Goal: Task Accomplishment & Management: Manage account settings

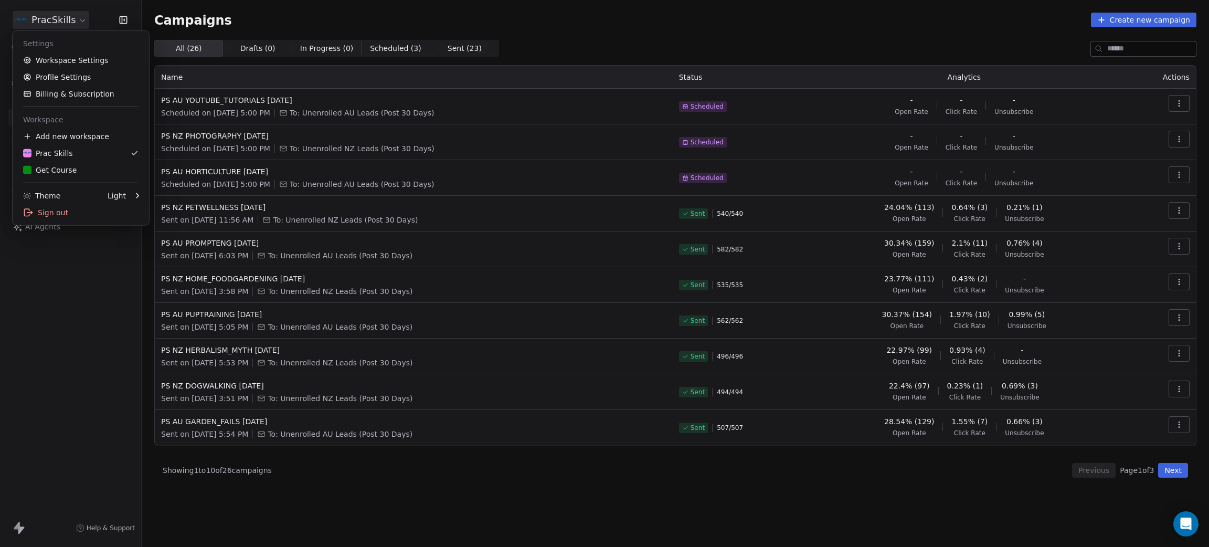
click at [59, 19] on html "PracSkills Contacts People Marketing Workflows Campaigns Sales Pipelines Sequen…" at bounding box center [604, 273] width 1209 height 547
click at [76, 166] on div "Get Course" at bounding box center [80, 170] width 115 height 10
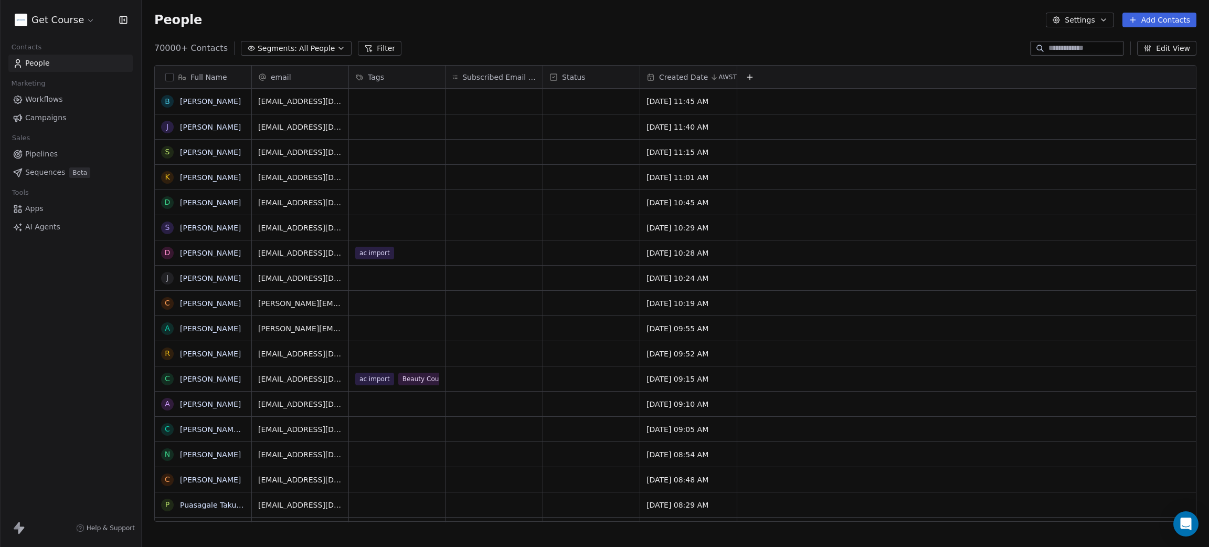
click at [1170, 49] on button "Edit View" at bounding box center [1166, 48] width 59 height 15
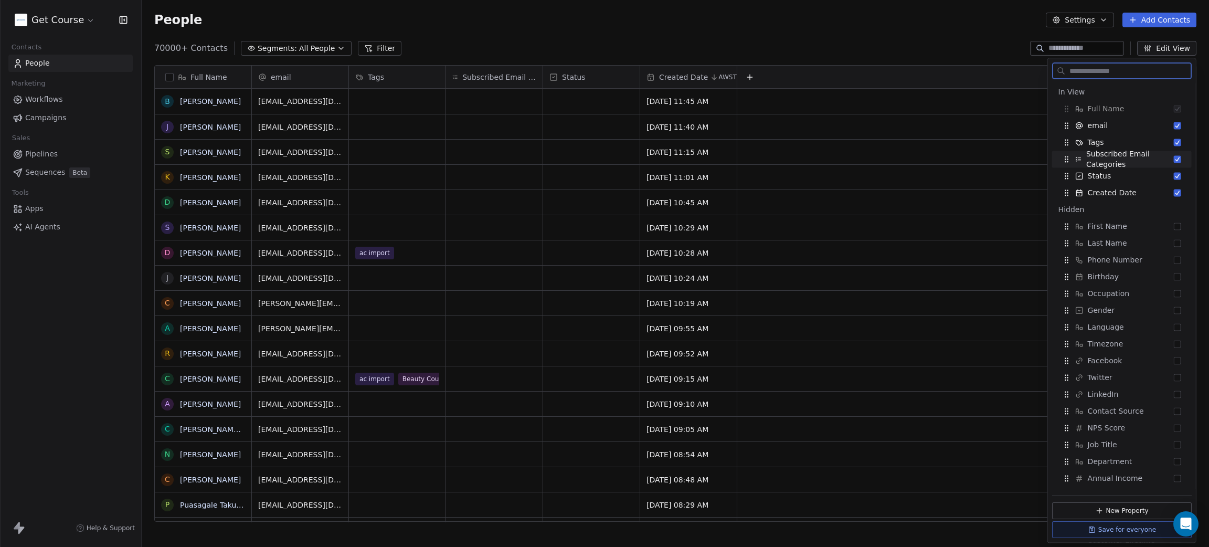
click at [1174, 159] on button "Suggestions" at bounding box center [1177, 158] width 7 height 7
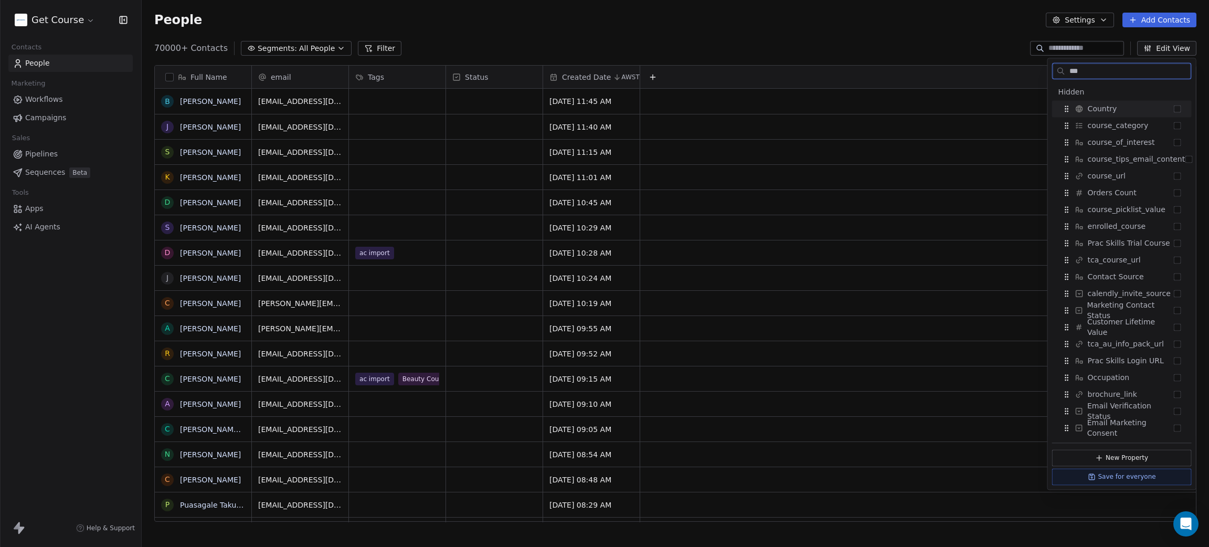
click at [1178, 109] on button "Suggestions" at bounding box center [1177, 108] width 7 height 7
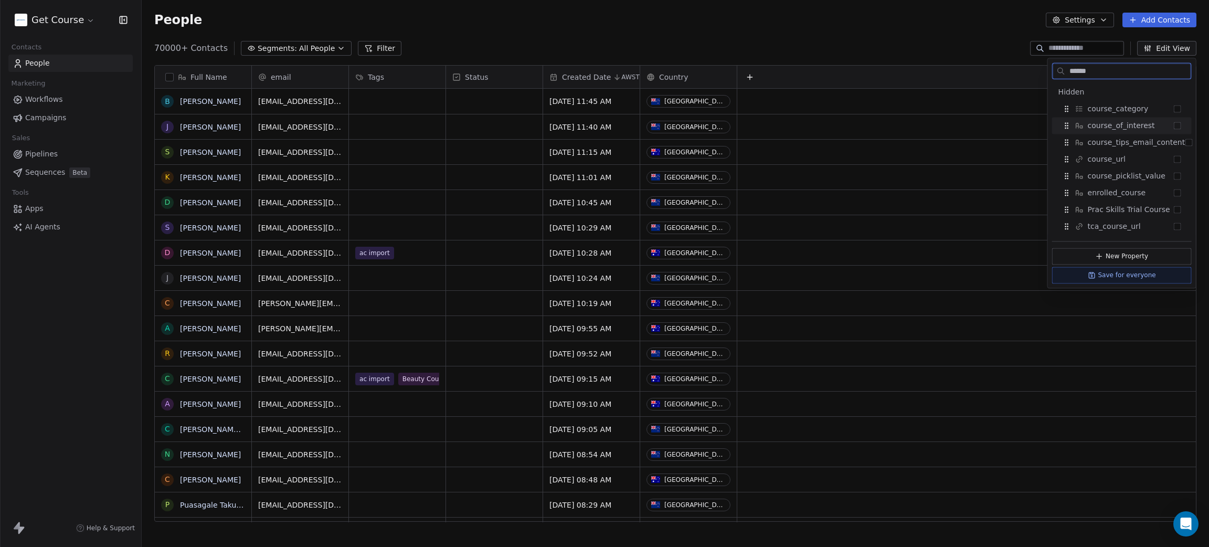
click at [1178, 124] on button "Suggestions" at bounding box center [1177, 125] width 7 height 7
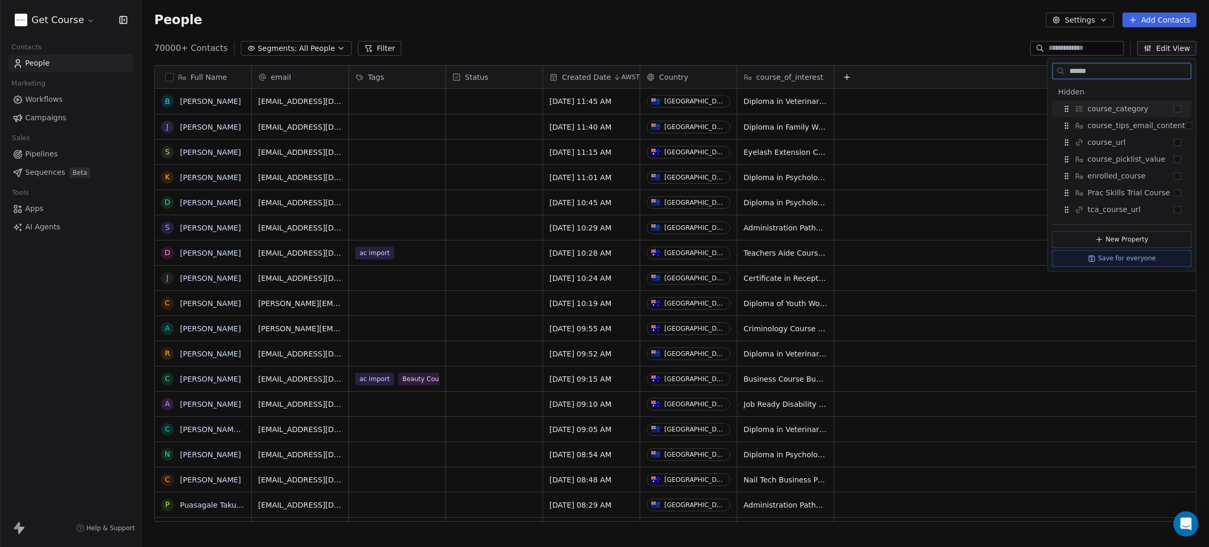
drag, startPoint x: 1087, startPoint y: 70, endPoint x: 1064, endPoint y: 67, distance: 23.8
click at [1064, 67] on div "******" at bounding box center [1122, 70] width 140 height 17
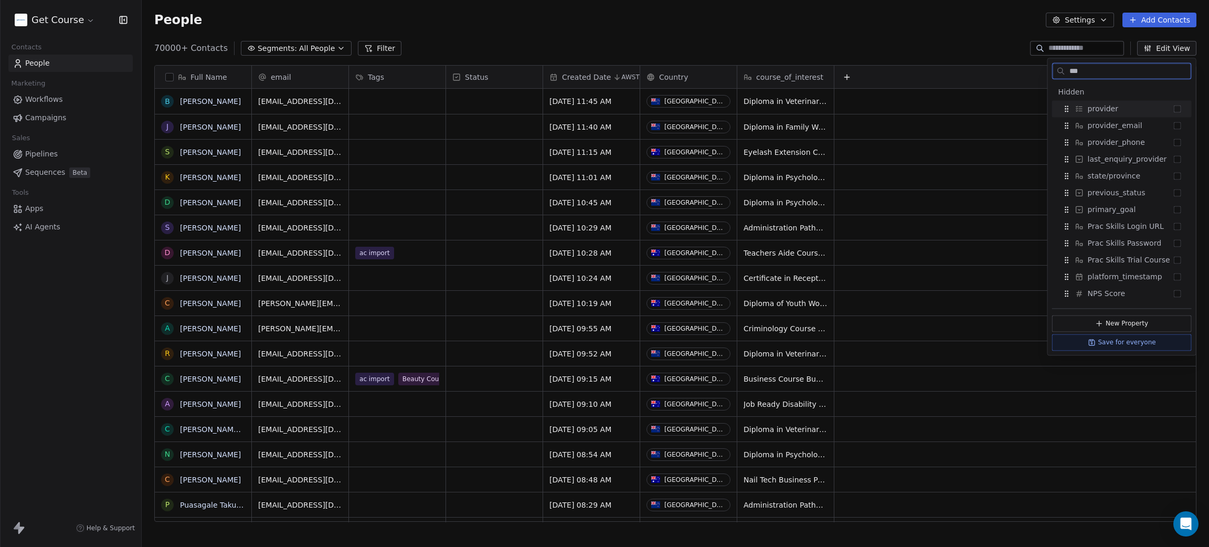
type input "***"
click at [1176, 107] on button "Suggestions" at bounding box center [1177, 108] width 7 height 7
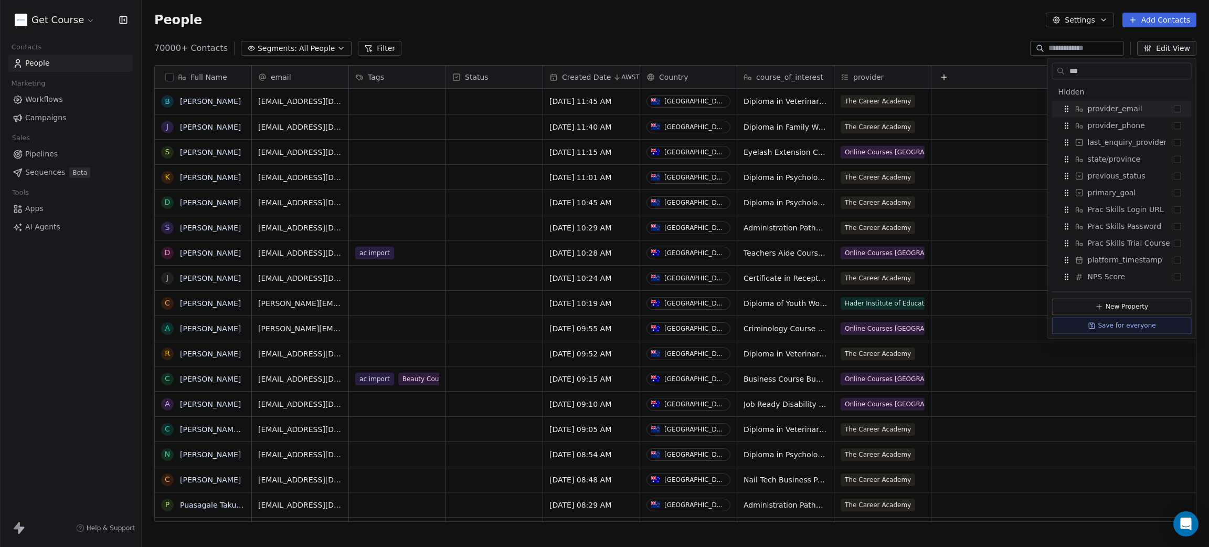
click at [932, 29] on div "People Settings Add Contacts" at bounding box center [675, 20] width 1067 height 40
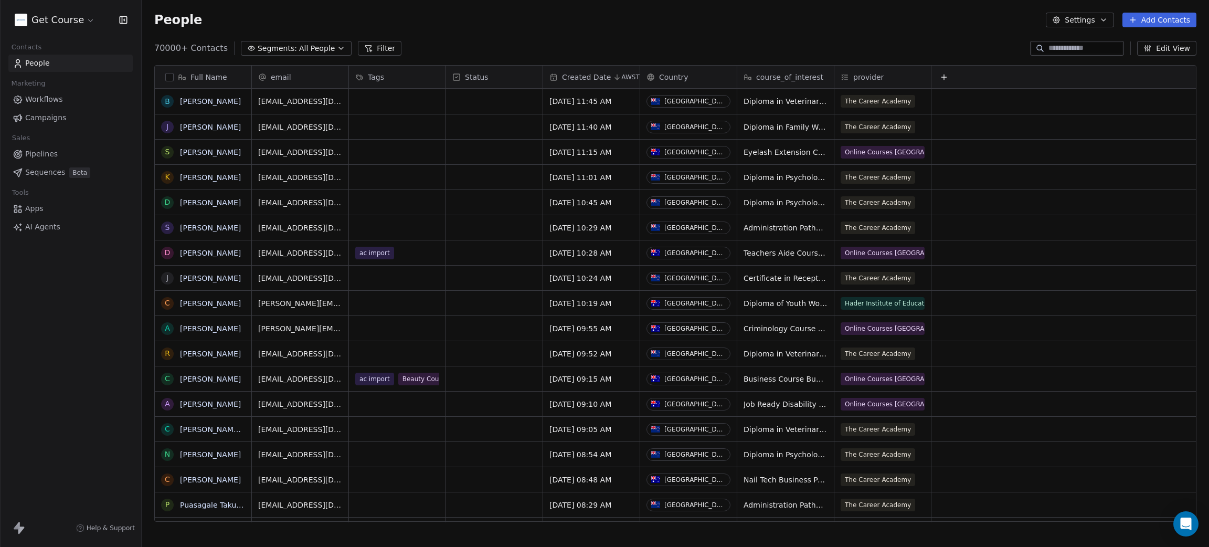
click at [932, 29] on div "People Settings Add Contacts" at bounding box center [675, 20] width 1067 height 40
click at [1185, 47] on button "Edit View" at bounding box center [1166, 48] width 59 height 15
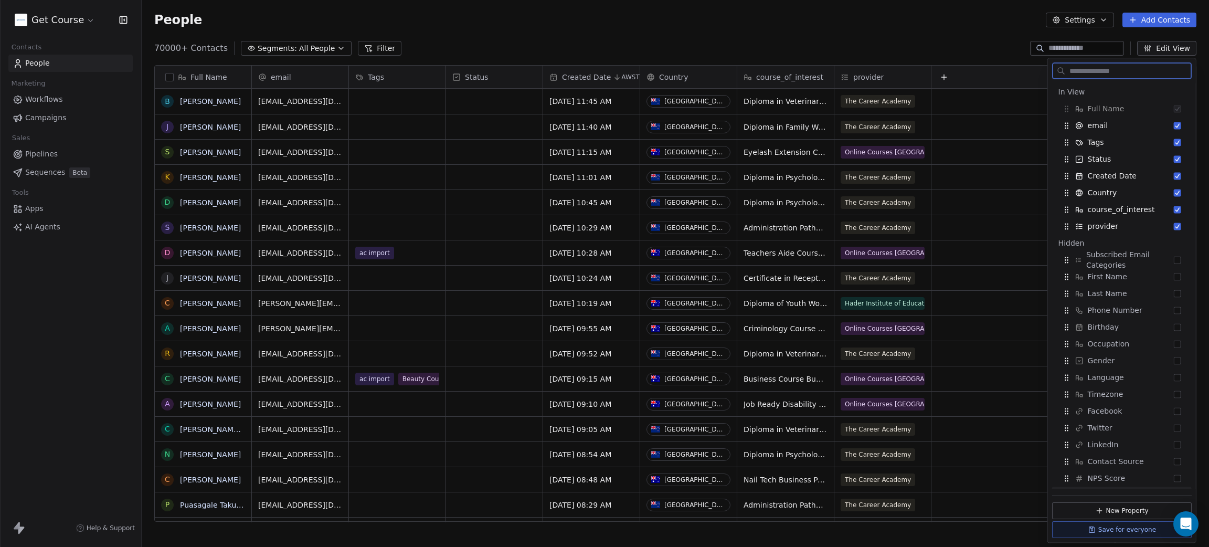
click at [1095, 526] on button "Save for everyone" at bounding box center [1122, 529] width 140 height 17
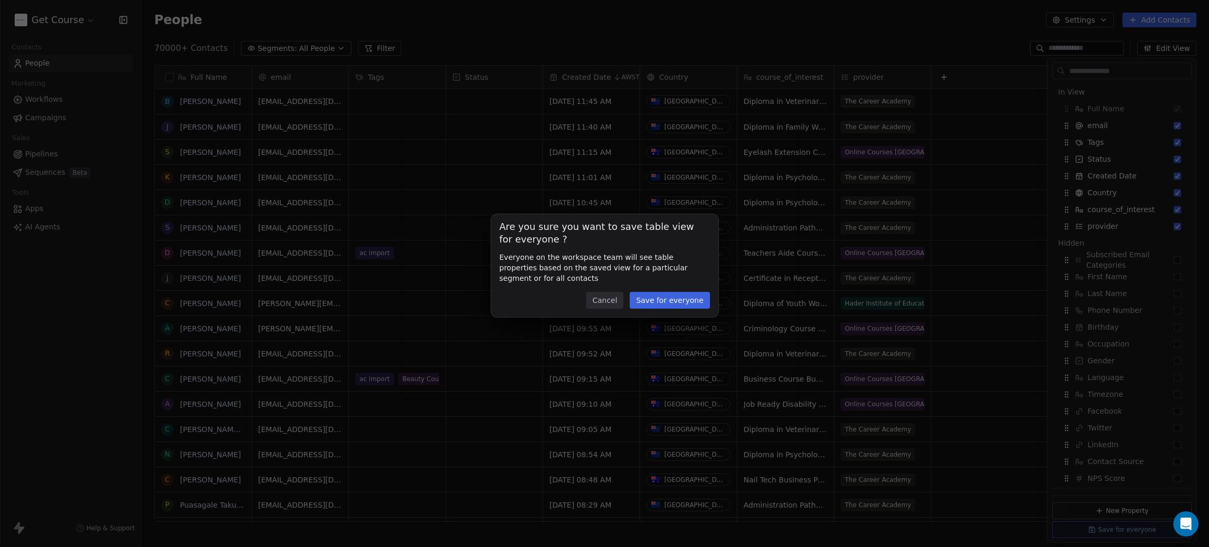
click at [663, 297] on button "Save for everyone" at bounding box center [670, 300] width 80 height 17
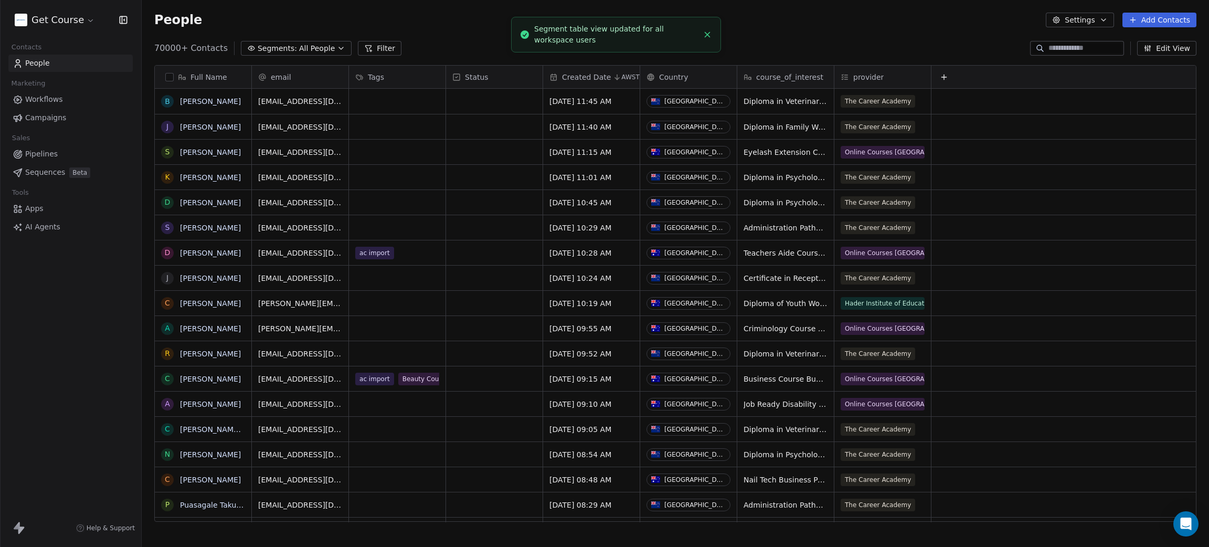
click at [706, 34] on line "Close toast" at bounding box center [707, 35] width 5 height 5
drag, startPoint x: 400, startPoint y: 79, endPoint x: 924, endPoint y: 77, distance: 523.7
click at [921, 77] on div "Full Name B [PERSON_NAME] J [PERSON_NAME] S [PERSON_NAME] K [PERSON_NAME] D [PE…" at bounding box center [675, 294] width 1041 height 456
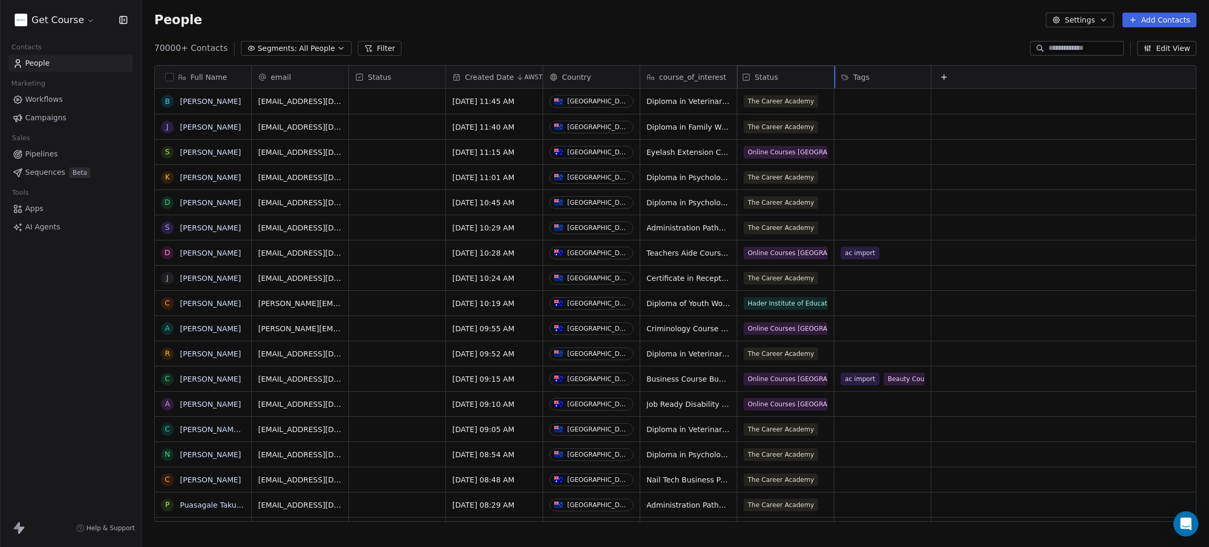
drag, startPoint x: 410, startPoint y: 75, endPoint x: 861, endPoint y: 35, distance: 452.5
click at [834, 77] on div "Full Name B [PERSON_NAME] J [PERSON_NAME] S [PERSON_NAME] K [PERSON_NAME] D [PE…" at bounding box center [675, 294] width 1041 height 456
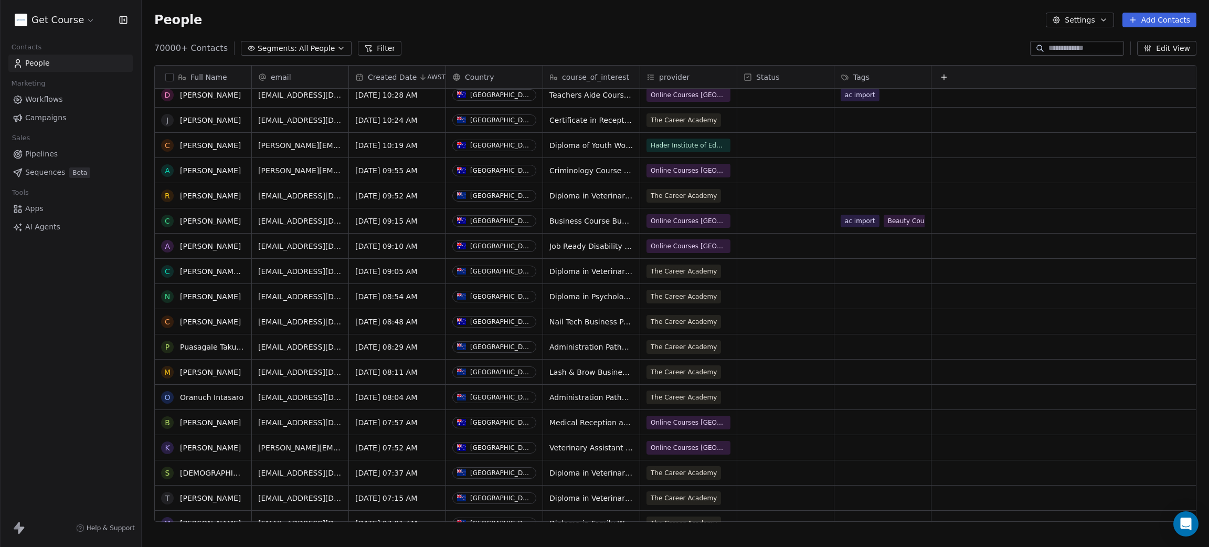
scroll to position [157, 0]
click at [1188, 43] on button "Edit View" at bounding box center [1166, 48] width 59 height 15
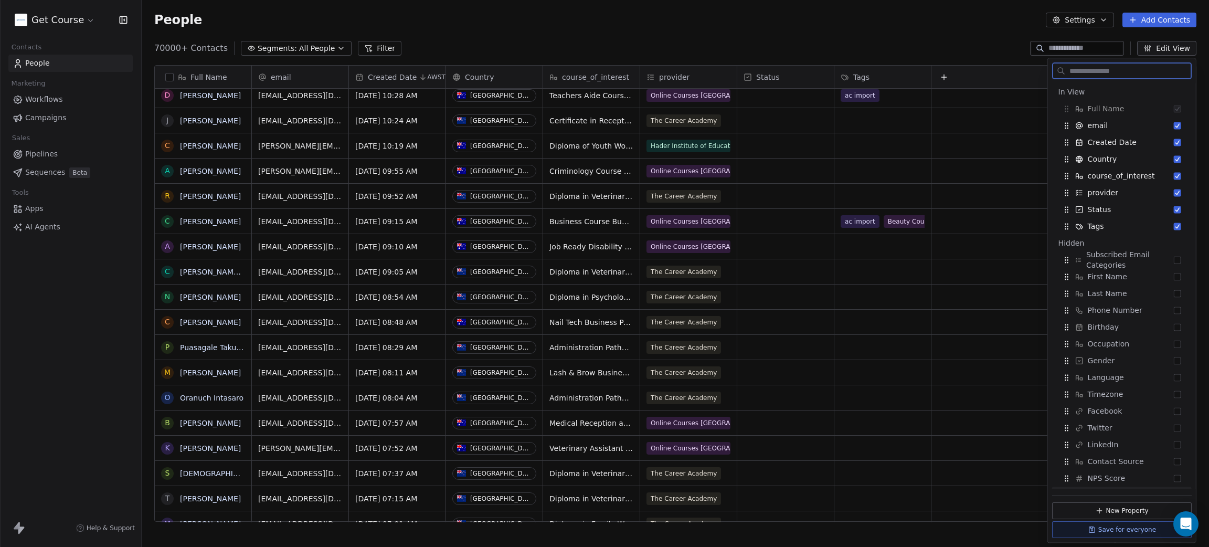
click at [1103, 531] on button "Save for everyone" at bounding box center [1122, 529] width 140 height 17
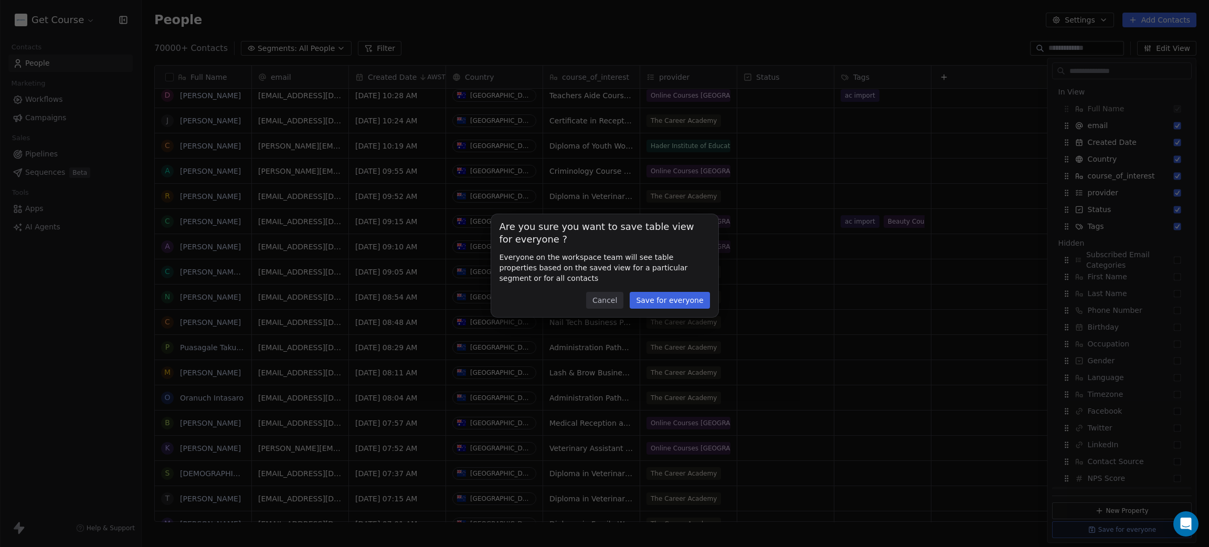
click at [679, 303] on button "Save for everyone" at bounding box center [670, 300] width 80 height 17
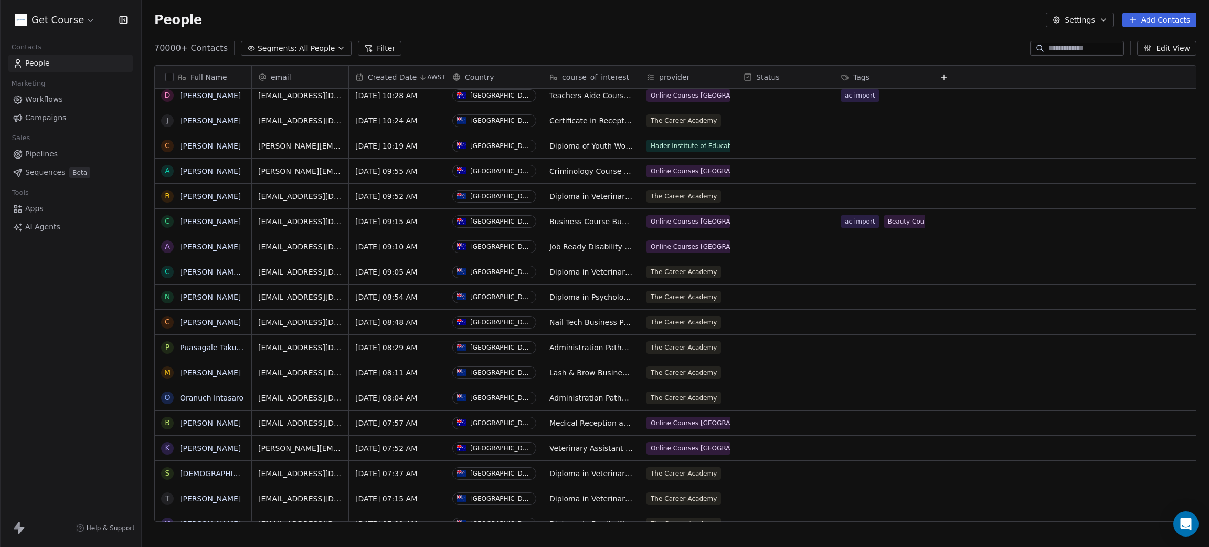
click at [705, 26] on div "People Settings Add Contacts" at bounding box center [675, 20] width 1042 height 15
click at [706, 36] on line "Close toast" at bounding box center [707, 35] width 5 height 5
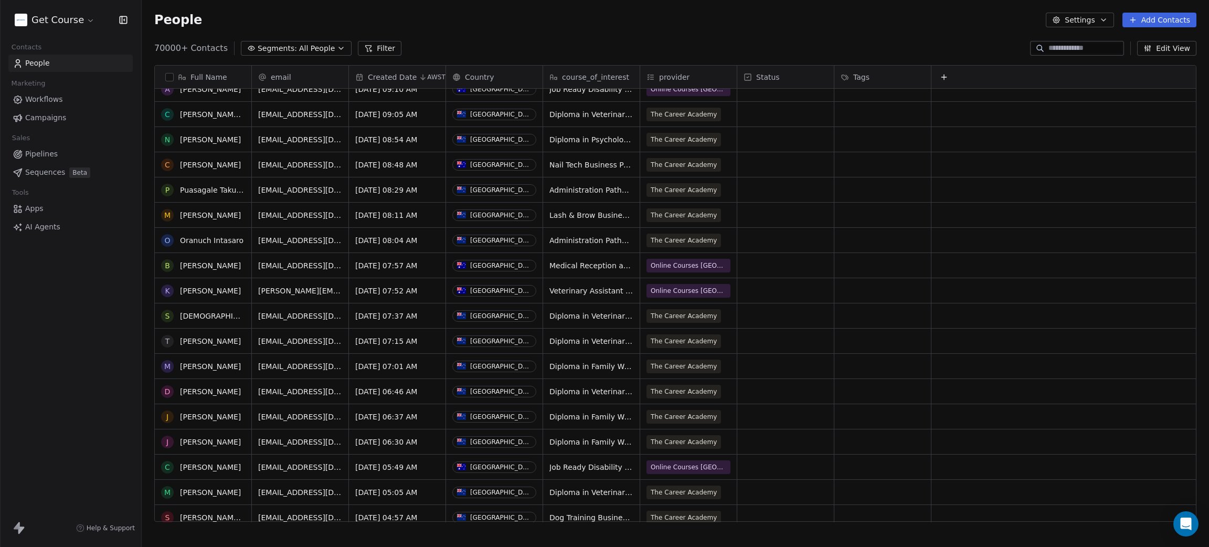
scroll to position [0, 0]
